Goal: Feedback & Contribution: Leave review/rating

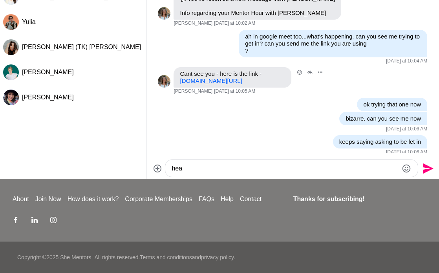
scroll to position [540, 0]
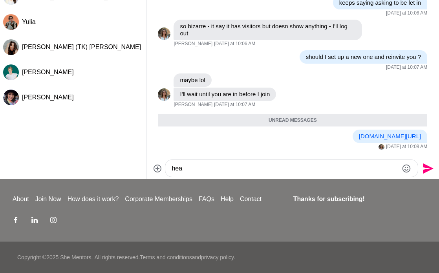
click at [196, 168] on textarea "hea" at bounding box center [285, 168] width 226 height 9
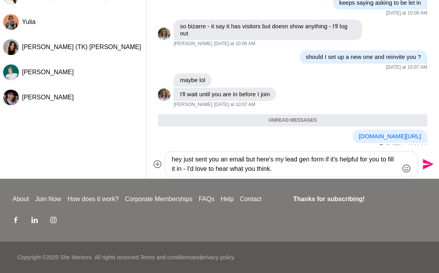
paste textarea "[URL][DOMAIN_NAME]"
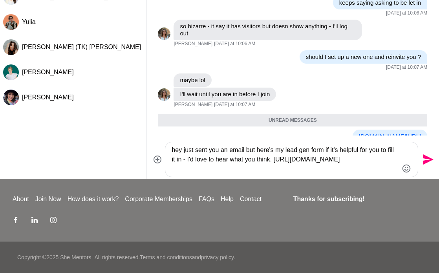
click at [247, 168] on textarea "hey just sent you an email but here's my lead gen form if it's helpful for you …" at bounding box center [285, 159] width 226 height 28
click at [296, 167] on textarea "hey just sent you an email but here's my lead gen form if it's helpful for you …" at bounding box center [285, 159] width 226 height 28
drag, startPoint x: 294, startPoint y: 168, endPoint x: 156, endPoint y: 172, distance: 137.4
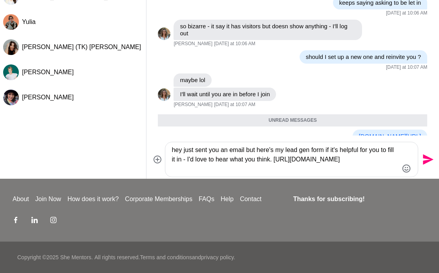
click at [156, 172] on div "hey just sent you an email but here's my lead gen form if it's helpful for you …" at bounding box center [293, 159] width 286 height 35
type textarea "hey just sent you an email but here's my lead gen form if it's helpful for you …"
click at [423, 157] on icon "Send" at bounding box center [428, 159] width 11 height 11
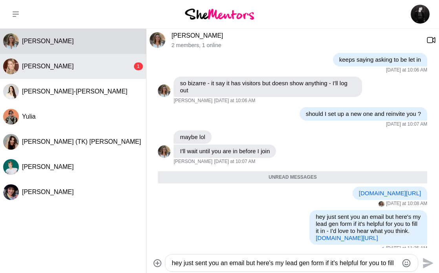
scroll to position [592, 0]
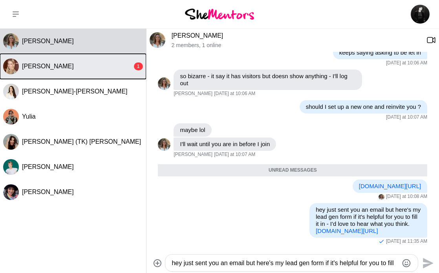
click at [81, 69] on div "[PERSON_NAME]" at bounding box center [77, 66] width 110 height 8
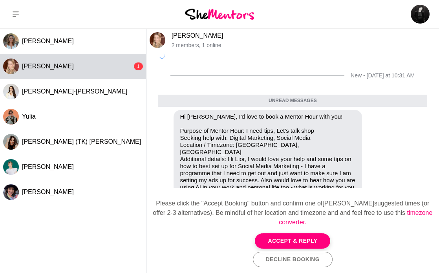
scroll to position [58, 0]
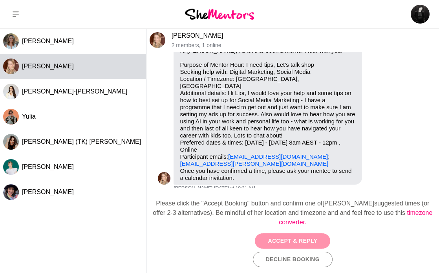
click at [295, 238] on button "Accept & Reply" at bounding box center [292, 240] width 75 height 15
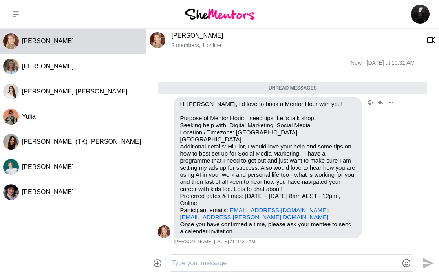
scroll to position [0, 0]
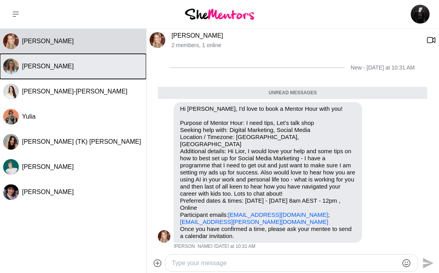
click at [50, 59] on button "[PERSON_NAME]" at bounding box center [73, 66] width 146 height 25
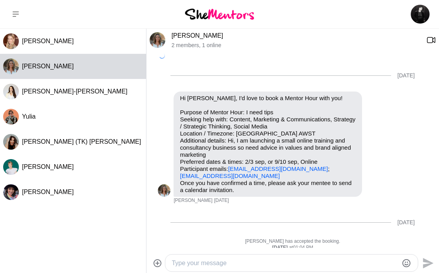
scroll to position [573, 0]
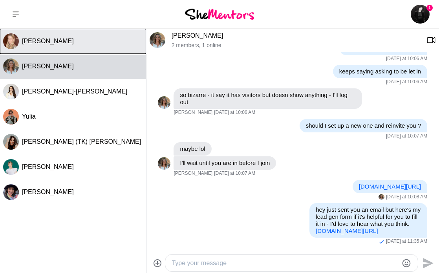
click at [100, 39] on div "[PERSON_NAME]" at bounding box center [82, 41] width 121 height 8
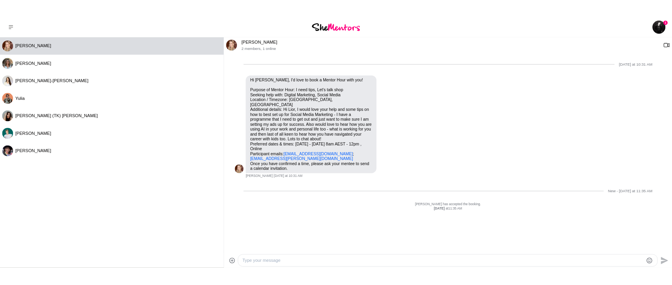
scroll to position [0, 0]
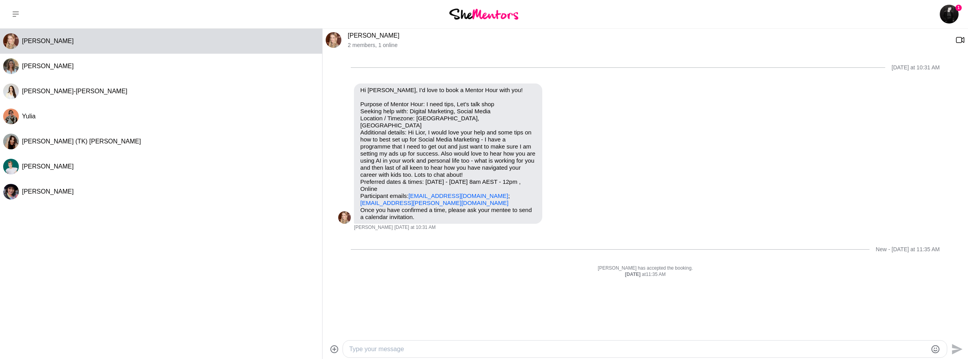
click at [372, 272] on textarea "Type your message" at bounding box center [638, 349] width 578 height 9
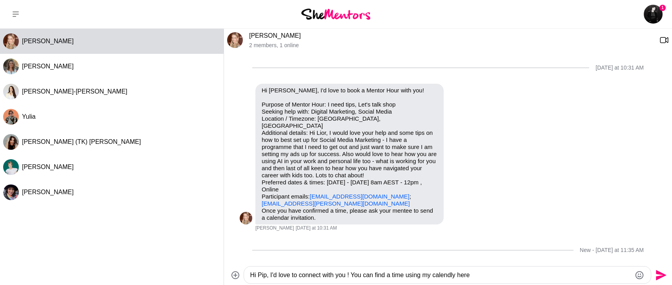
paste textarea "[URL][DOMAIN_NAME]"
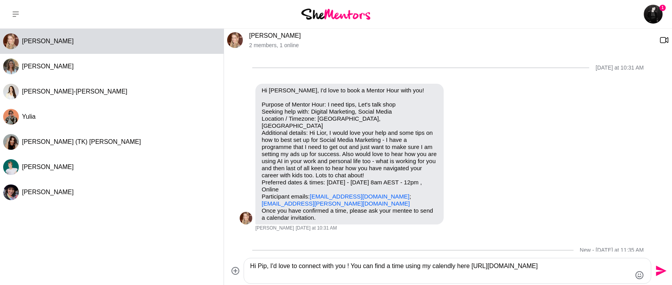
click at [438, 264] on textarea "Hi Pip, I'd love to connect with you ! You can find a time using my calendly he…" at bounding box center [440, 270] width 381 height 19
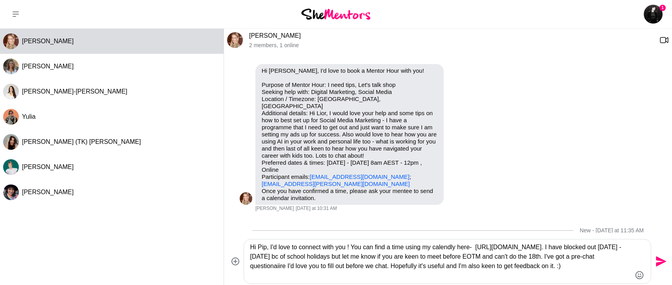
scroll to position [38, 0]
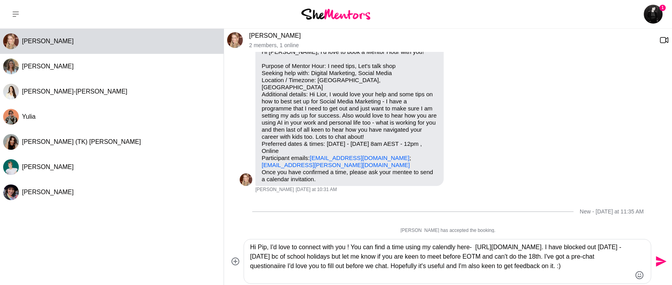
type textarea "Hi Pip, I'd love to connect with you ! You can find a time using my calendly he…"
click at [438, 261] on icon "Send" at bounding box center [661, 261] width 11 height 11
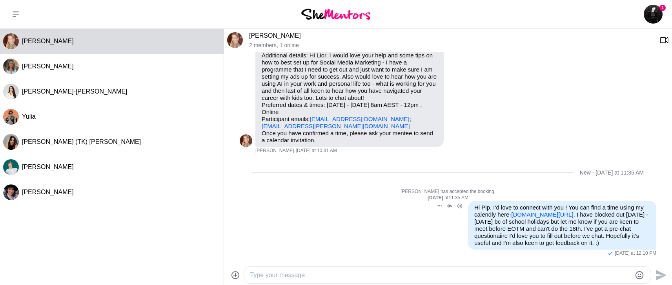
scroll to position [104, 0]
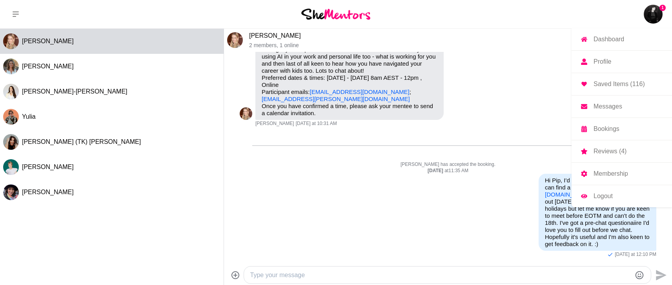
click at [438, 13] on img at bounding box center [653, 14] width 19 height 19
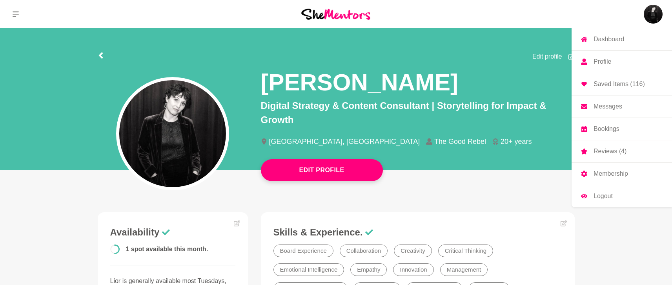
click at [438, 157] on link "Reviews (4)" at bounding box center [622, 151] width 100 height 22
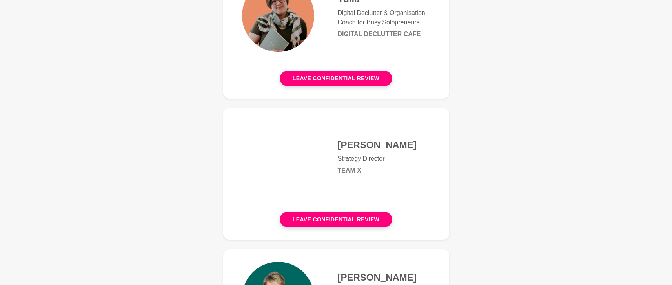
scroll to position [506, 0]
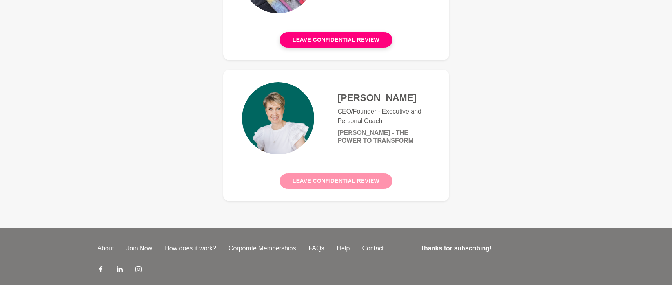
click at [323, 173] on button "Leave confidential review" at bounding box center [336, 180] width 113 height 15
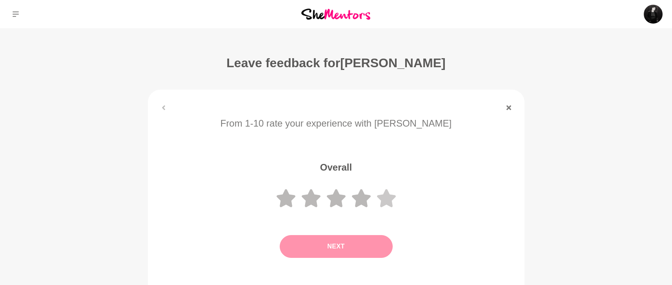
click at [390, 195] on icon at bounding box center [386, 198] width 19 height 18
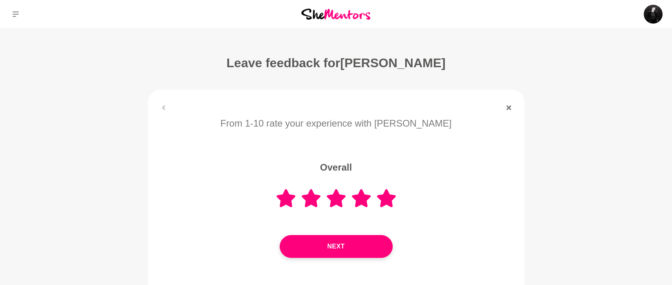
click at [338, 236] on button "Next" at bounding box center [336, 246] width 113 height 23
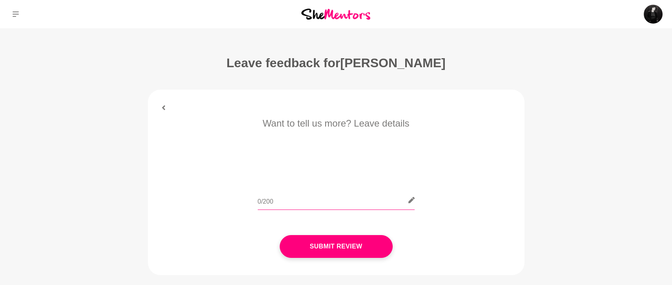
click at [354, 205] on input "text" at bounding box center [336, 199] width 157 height 19
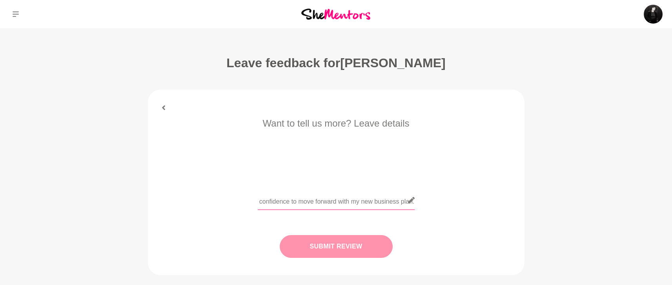
type input "Sinja was lovely, vulnerable and confident! A perfect mix. She gave me some gre…"
click at [334, 244] on button "Submit Review" at bounding box center [336, 246] width 113 height 23
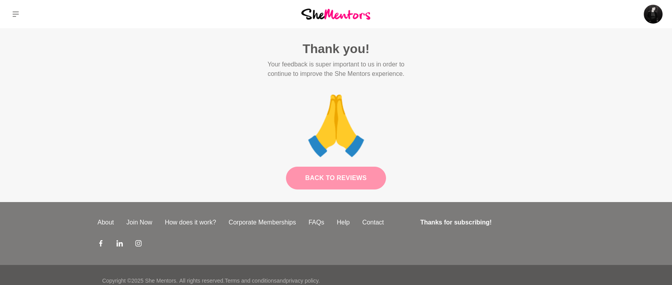
click at [332, 173] on link "Back to Reviews" at bounding box center [336, 177] width 100 height 23
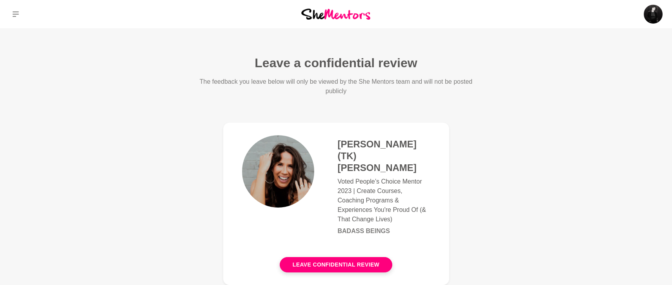
click at [11, 11] on button at bounding box center [15, 14] width 31 height 28
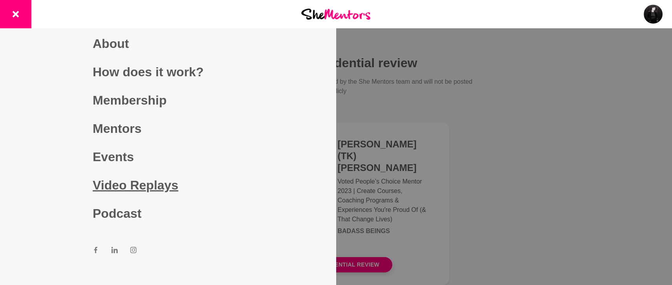
click at [118, 189] on link "Video Replays" at bounding box center [168, 185] width 151 height 28
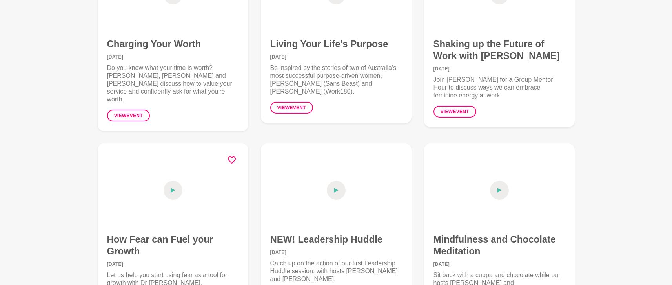
scroll to position [3027, 0]
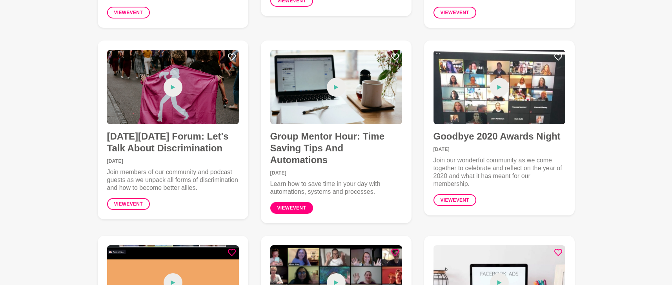
click at [306, 202] on link "View event" at bounding box center [291, 208] width 43 height 12
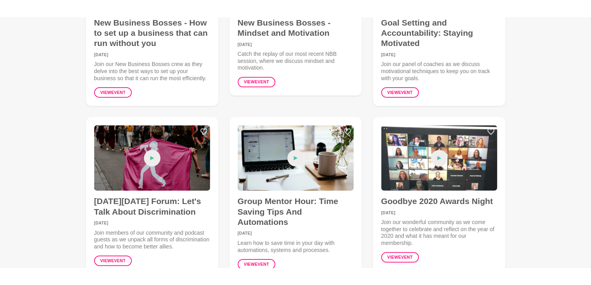
scroll to position [2874, 0]
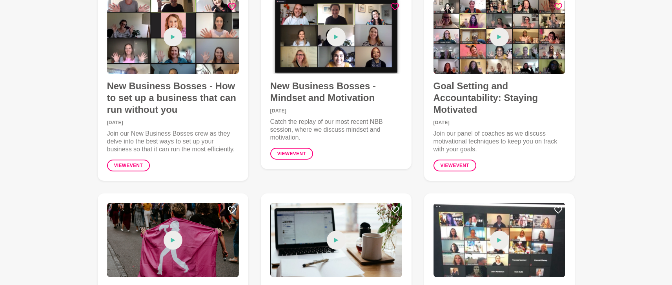
click at [333, 230] on span at bounding box center [336, 239] width 19 height 19
